Goal: Task Accomplishment & Management: Use online tool/utility

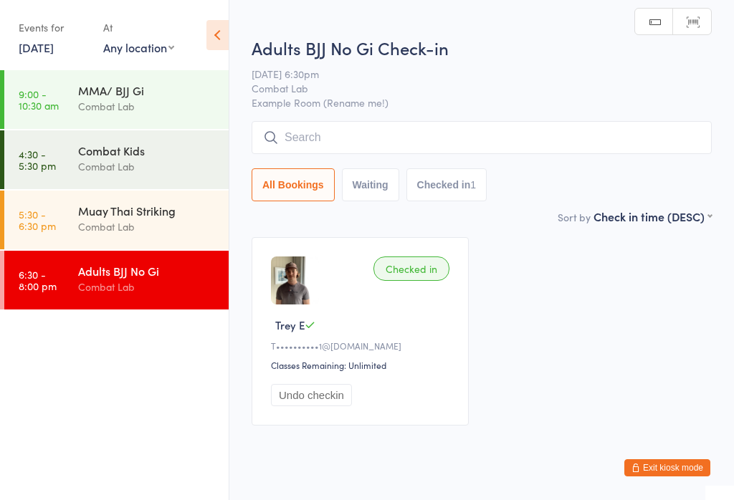
click at [461, 139] on input "search" at bounding box center [482, 137] width 460 height 33
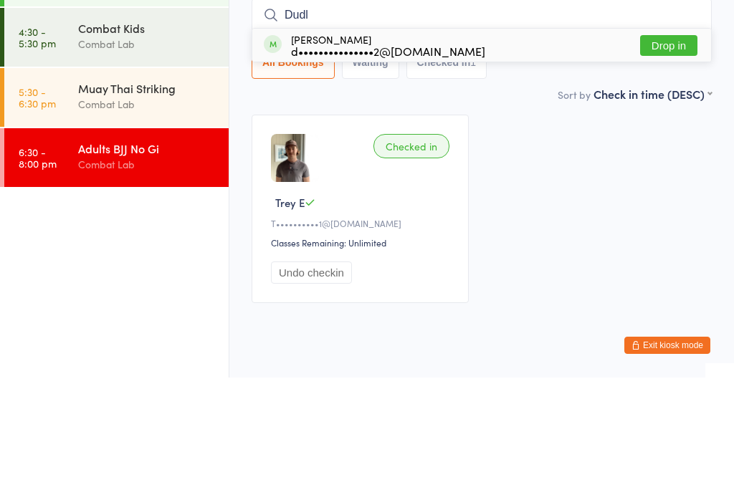
type input "Dudl"
click at [690, 158] on button "Drop in" at bounding box center [668, 168] width 57 height 21
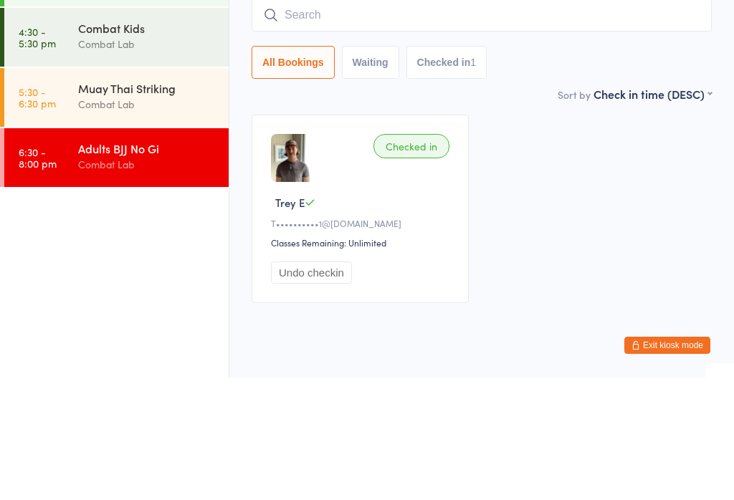
scroll to position [43, 0]
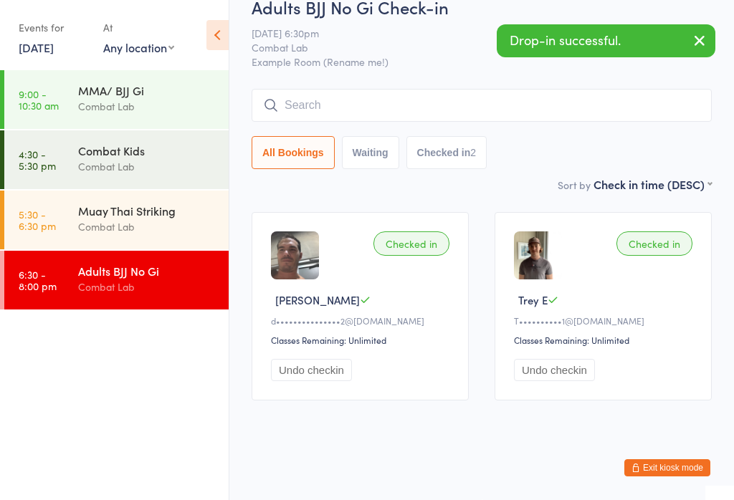
click at [496, 90] on input "search" at bounding box center [482, 105] width 460 height 33
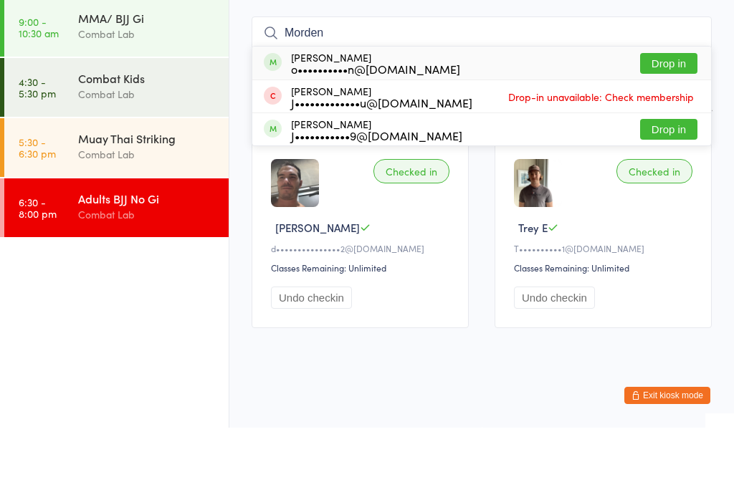
type input "Morden"
click at [683, 125] on button "Drop in" at bounding box center [668, 135] width 57 height 21
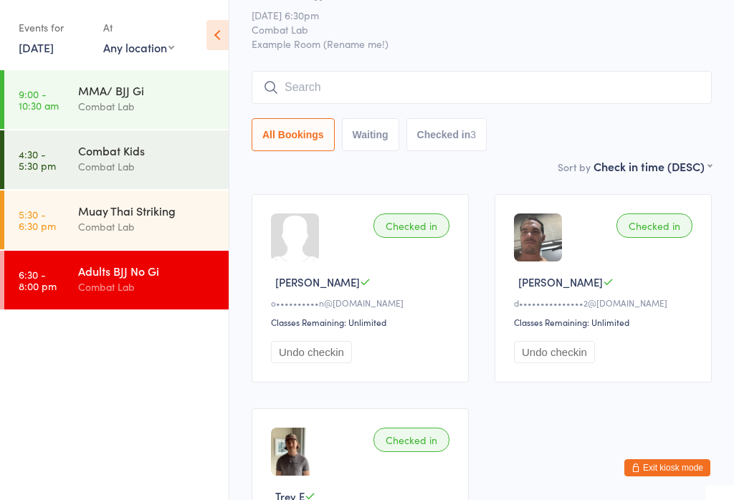
click at [548, 103] on input "search" at bounding box center [482, 87] width 460 height 33
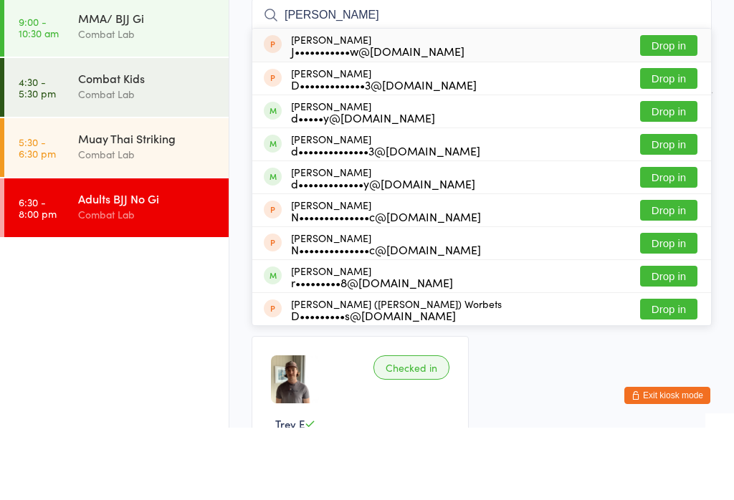
type input "[PERSON_NAME]"
click at [663, 239] on button "Drop in" at bounding box center [668, 249] width 57 height 21
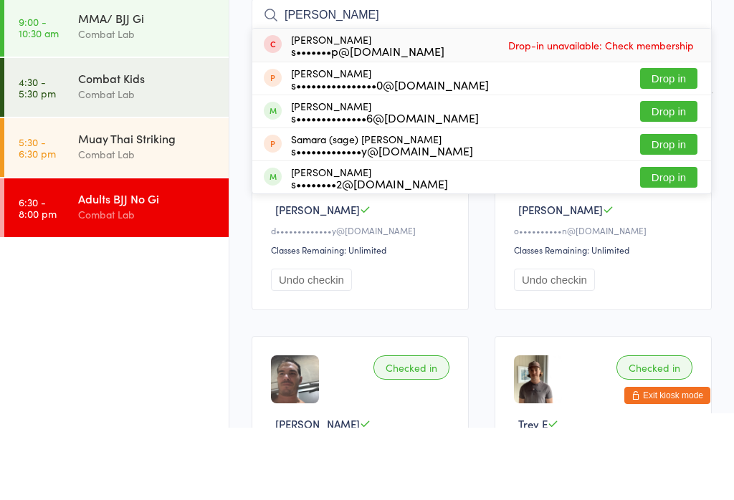
type input "[PERSON_NAME]"
click at [678, 173] on button "Drop in" at bounding box center [668, 183] width 57 height 21
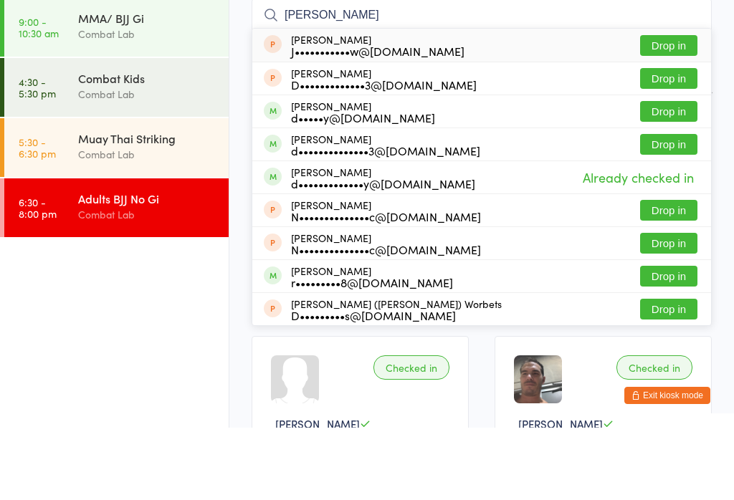
type input "[PERSON_NAME]"
click at [671, 173] on button "Drop in" at bounding box center [668, 183] width 57 height 21
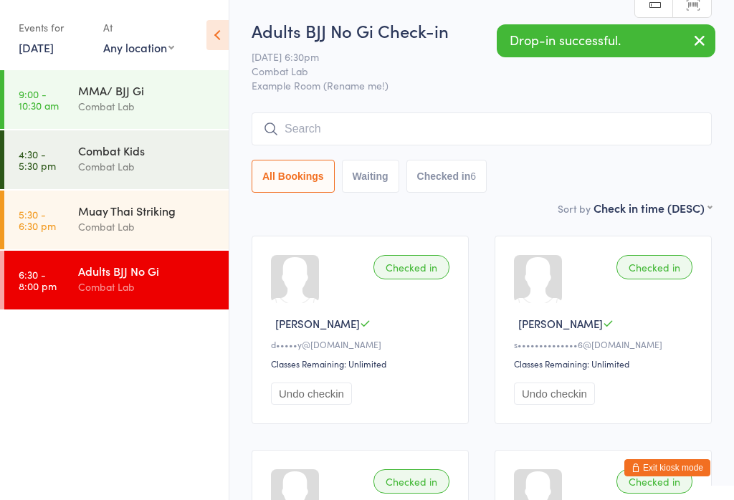
scroll to position [0, 0]
